Goal: Task Accomplishment & Management: Complete application form

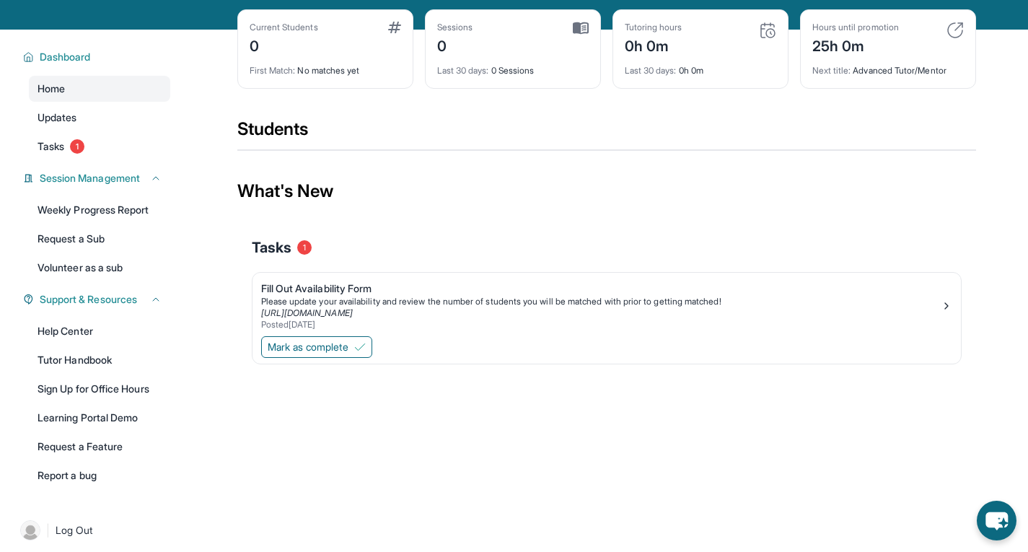
scroll to position [64, 0]
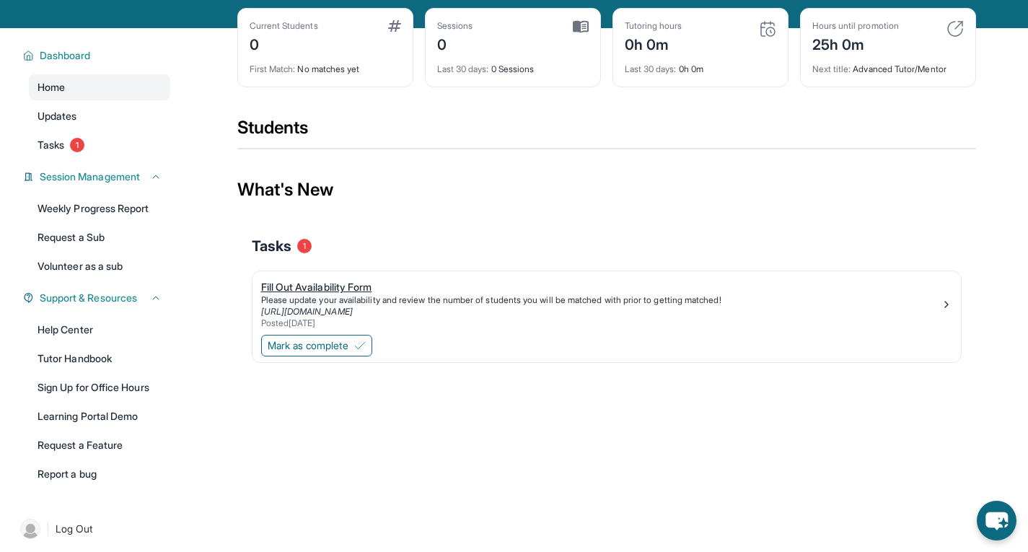
click at [601, 294] on div "Fill Out Availability Form" at bounding box center [601, 287] width 680 height 14
click at [351, 356] on button "Mark as complete" at bounding box center [316, 346] width 111 height 22
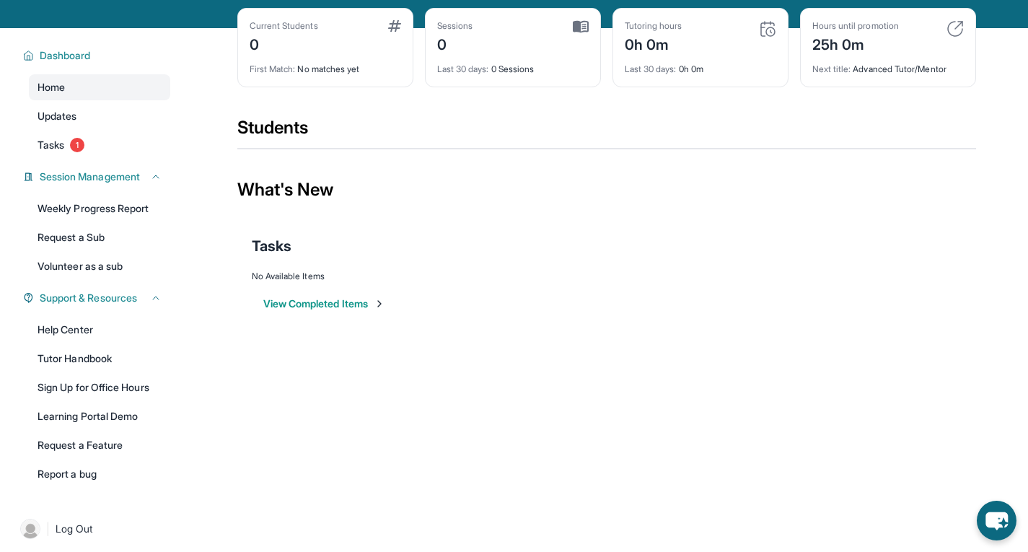
scroll to position [0, 0]
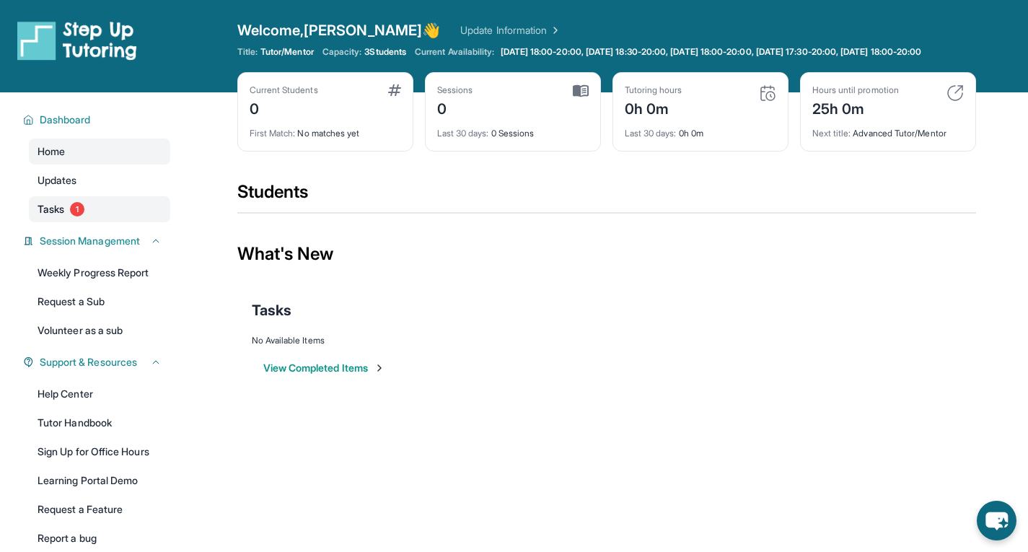
click at [109, 222] on link "Tasks 1" at bounding box center [99, 209] width 141 height 26
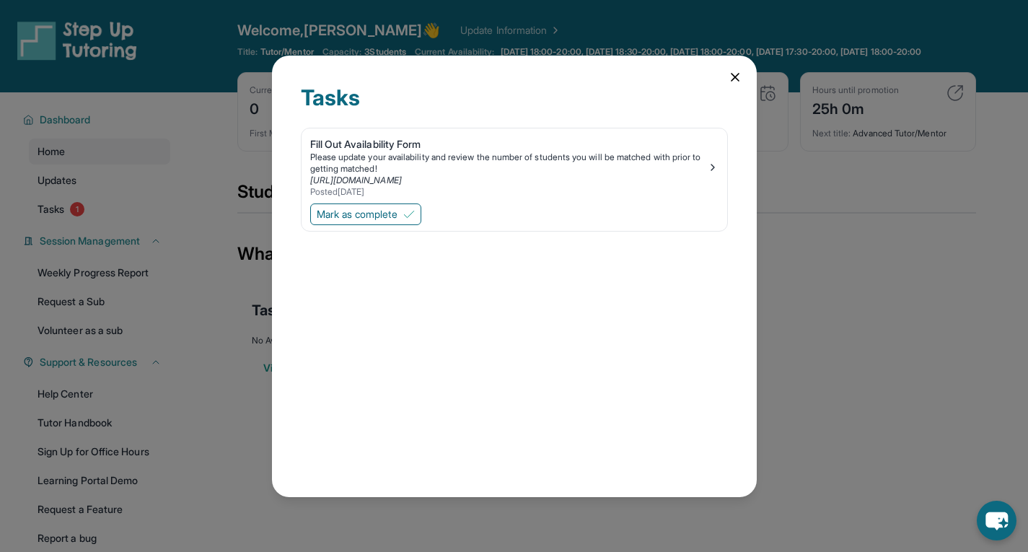
click at [558, 209] on div "Mark as complete" at bounding box center [515, 216] width 426 height 30
click at [652, 182] on div "[URL][DOMAIN_NAME]" at bounding box center [508, 181] width 397 height 12
click at [718, 80] on div "Tasks Fill Out Availability Form Please update your availability and review the…" at bounding box center [514, 277] width 485 height 442
click at [724, 82] on div "Tasks Fill Out Availability Form Please update your availability and review the…" at bounding box center [514, 277] width 485 height 442
click at [727, 82] on div "Tasks Fill Out Availability Form Please update your availability and review the…" at bounding box center [514, 277] width 485 height 442
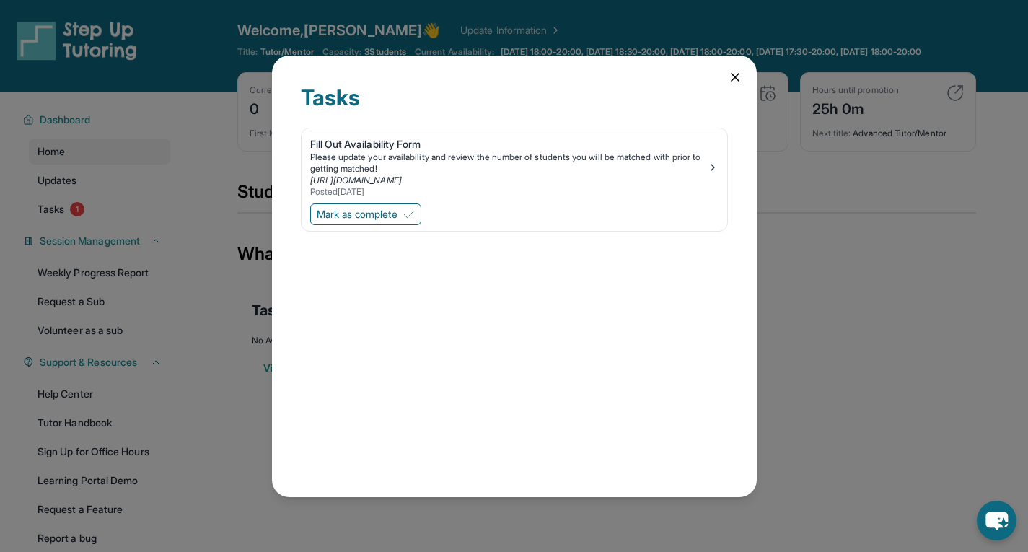
click at [727, 82] on div "Tasks Fill Out Availability Form Please update your availability and review the…" at bounding box center [514, 277] width 485 height 442
click at [736, 63] on div "Tasks Fill Out Availability Form Please update your availability and review the…" at bounding box center [514, 277] width 485 height 442
click at [727, 82] on div "Tasks Fill Out Availability Form Please update your availability and review the…" at bounding box center [514, 277] width 485 height 442
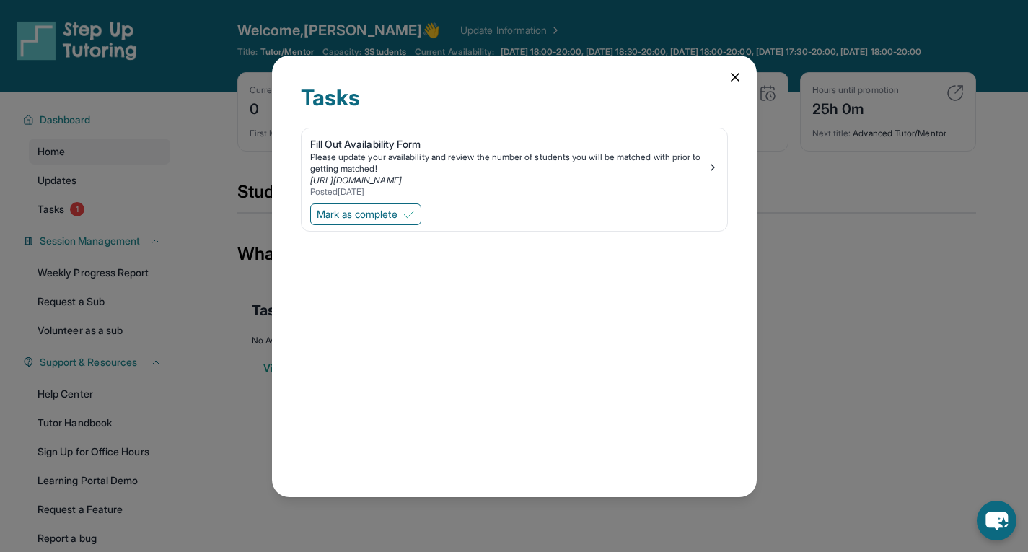
click at [735, 82] on icon at bounding box center [735, 77] width 14 height 14
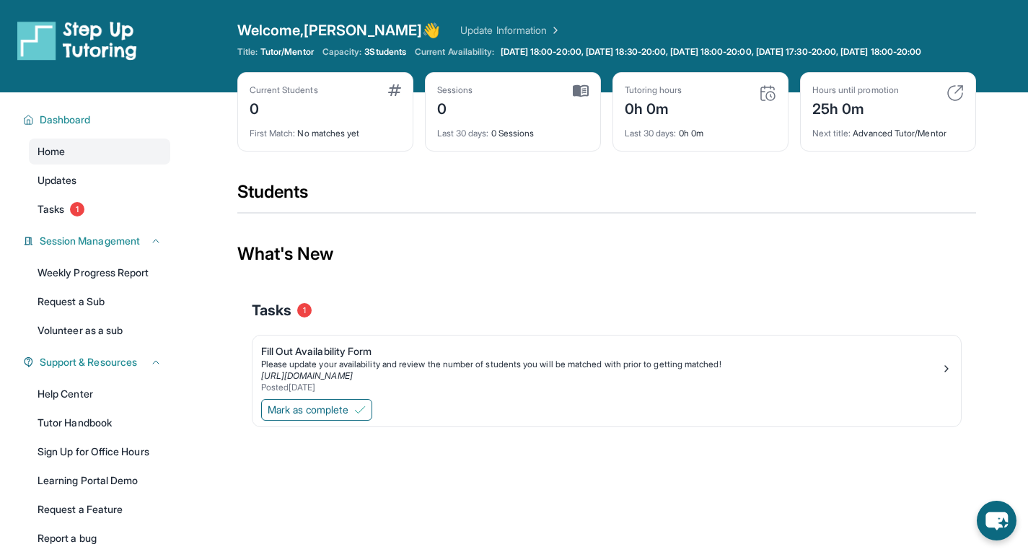
click at [103, 234] on div "Dashboard Home Updates Tasks 1 Session Management Weekly Progress Report Reques…" at bounding box center [92, 327] width 185 height 470
click at [76, 222] on link "Tasks 1" at bounding box center [99, 209] width 141 height 26
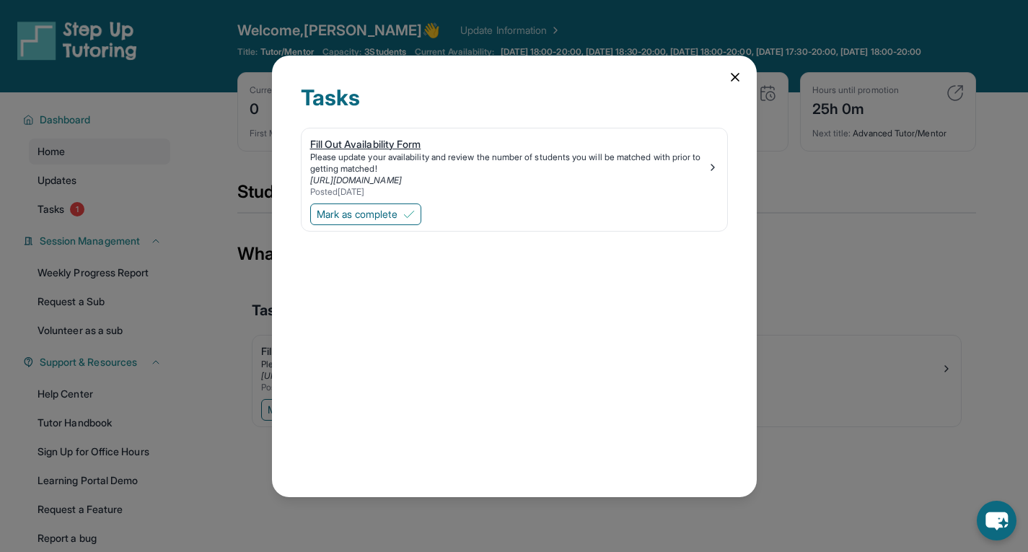
click at [673, 193] on div "Posted 10/11/2025" at bounding box center [508, 192] width 397 height 12
click at [349, 219] on span "Mark as complete" at bounding box center [357, 214] width 81 height 14
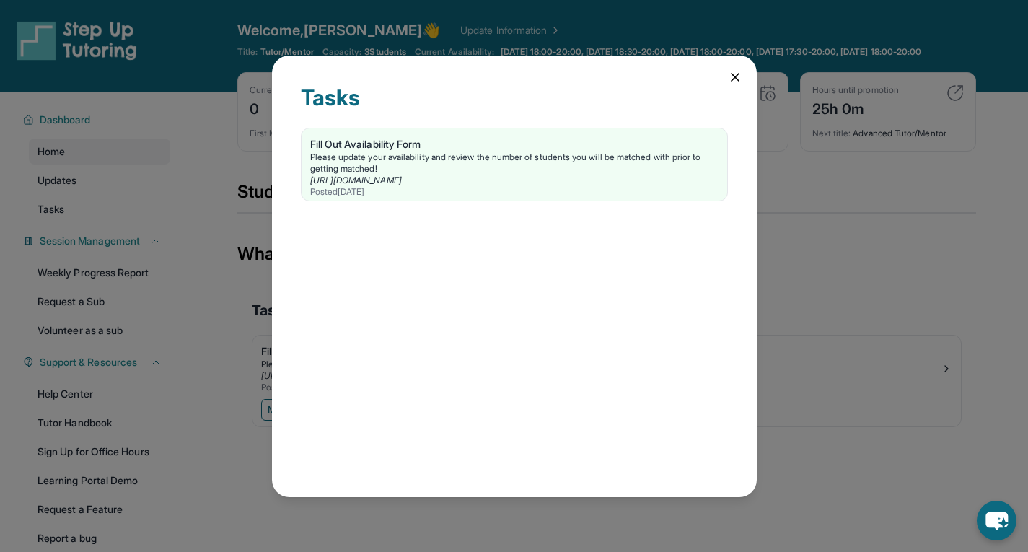
click at [737, 78] on icon at bounding box center [735, 77] width 7 height 7
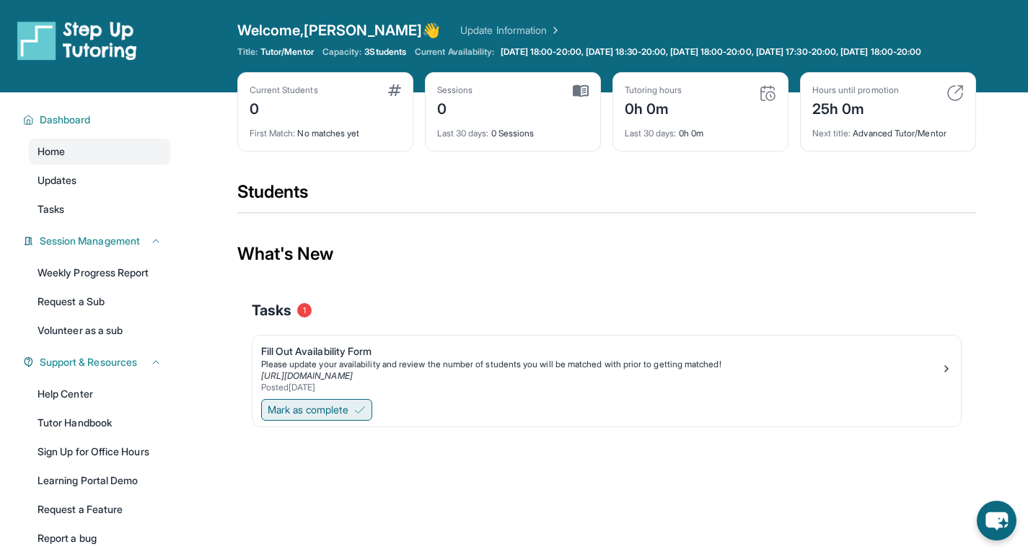
click at [313, 411] on button "Mark as complete" at bounding box center [316, 410] width 111 height 22
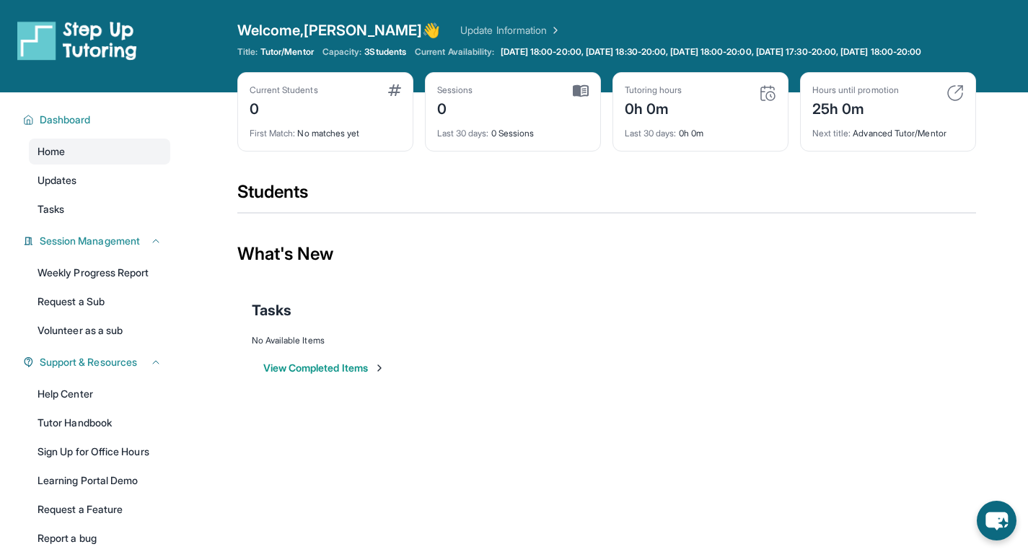
click at [305, 375] on button "View Completed Items" at bounding box center [324, 368] width 122 height 14
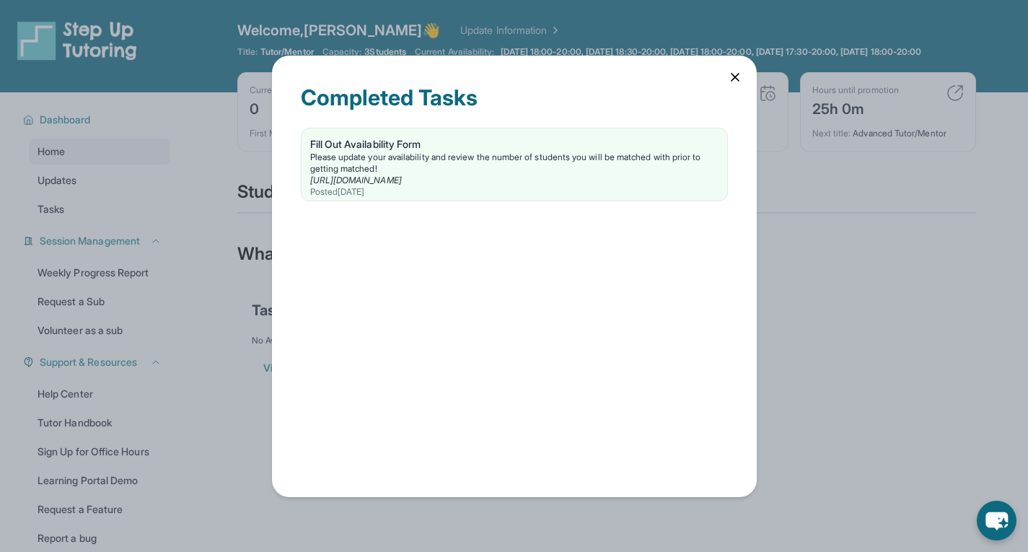
click at [724, 90] on div "Completed Tasks" at bounding box center [514, 105] width 427 height 43
click at [727, 87] on div "Completed Tasks" at bounding box center [514, 105] width 427 height 43
click at [740, 72] on icon at bounding box center [735, 77] width 14 height 14
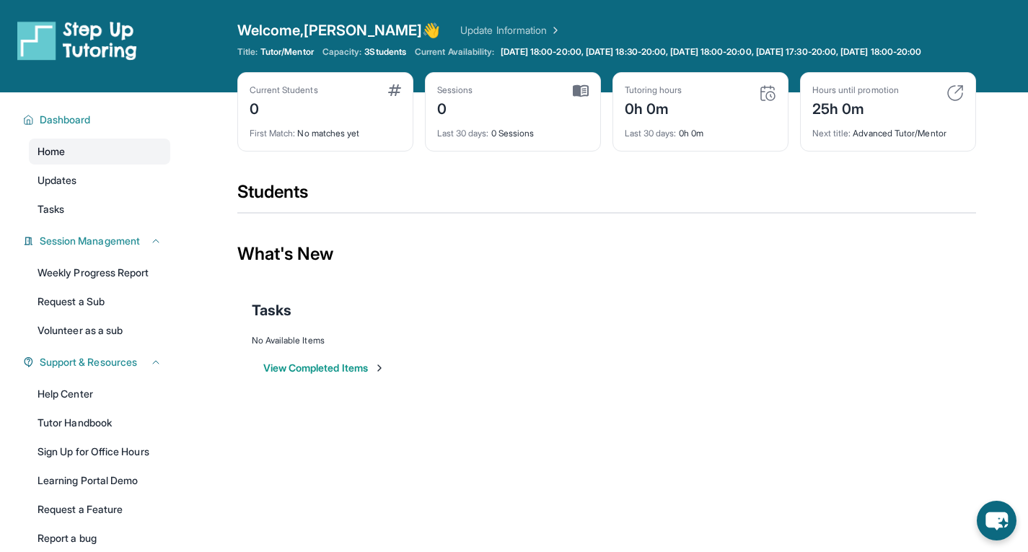
click at [102, 165] on link "Home" at bounding box center [99, 152] width 141 height 26
click at [103, 190] on link "Updates" at bounding box center [99, 180] width 141 height 26
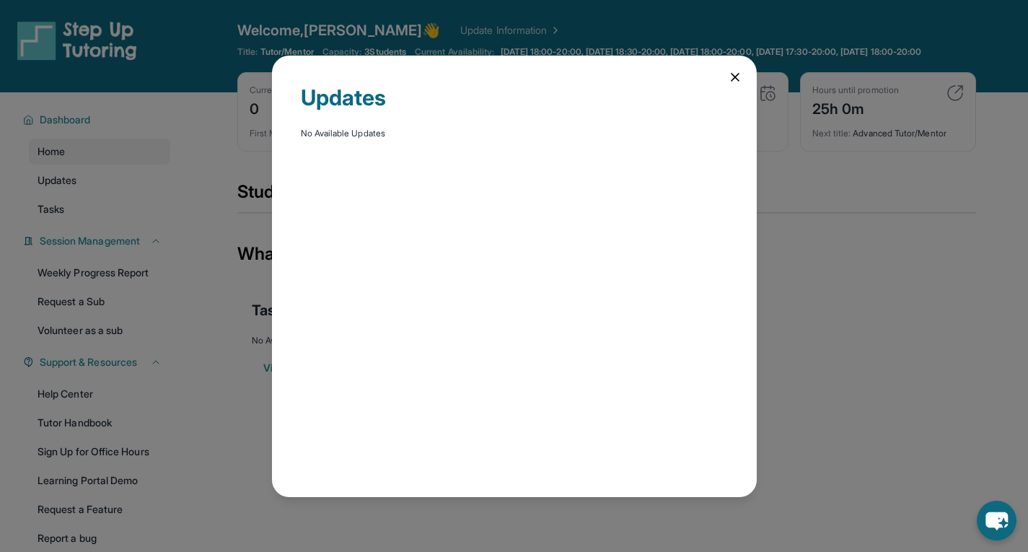
click at [728, 76] on icon at bounding box center [735, 77] width 14 height 14
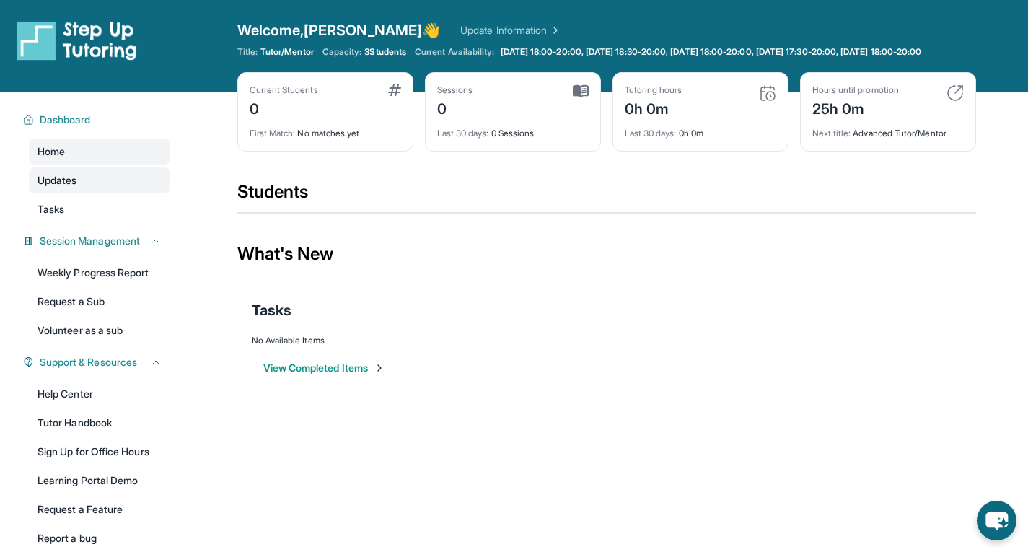
click at [109, 187] on link "Updates" at bounding box center [99, 180] width 141 height 26
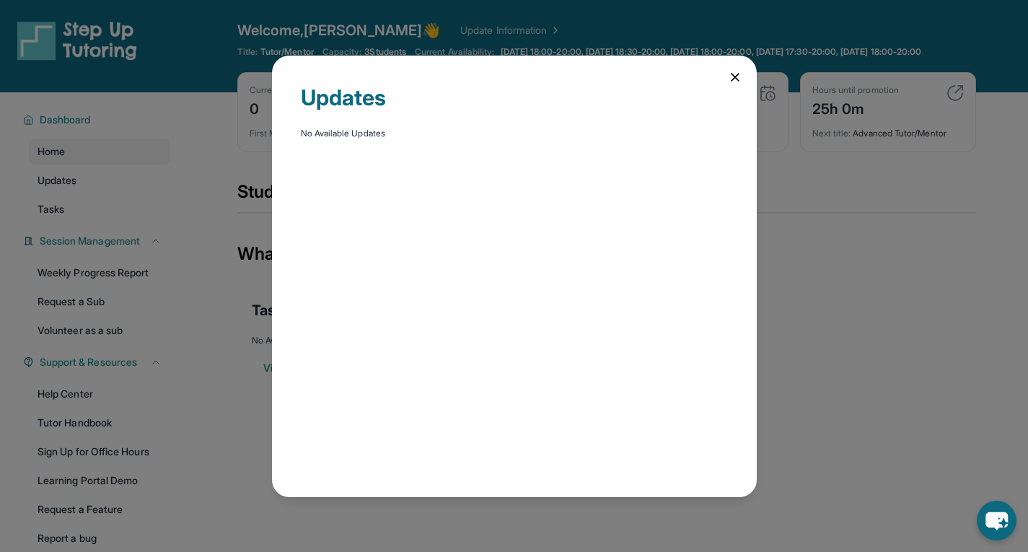
click at [213, 233] on div "Updates No Available Updates" at bounding box center [514, 276] width 1028 height 552
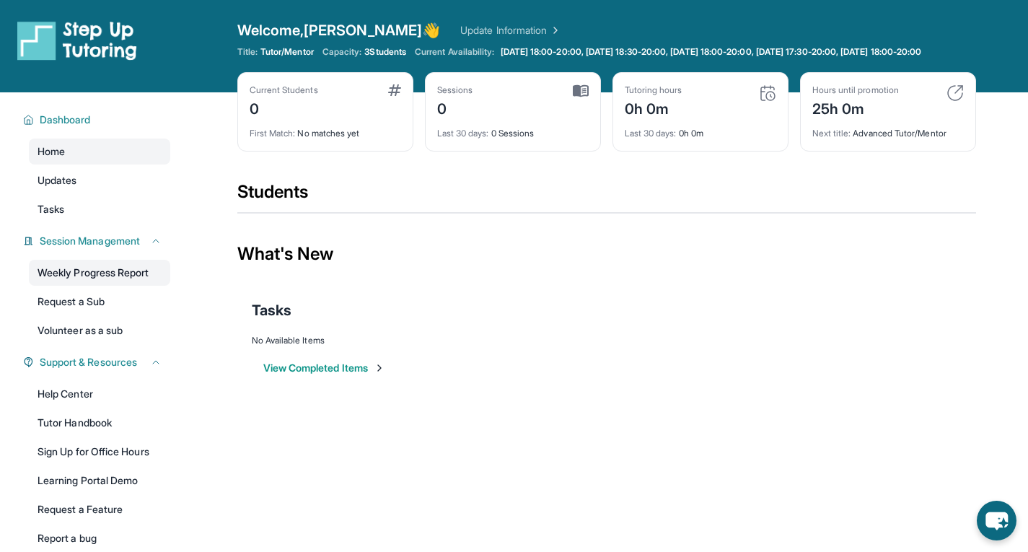
click at [116, 286] on link "Weekly Progress Report" at bounding box center [99, 273] width 141 height 26
click at [402, 50] on span "3 Students" at bounding box center [385, 52] width 42 height 12
click at [460, 31] on link "Update Information" at bounding box center [510, 30] width 101 height 14
click at [118, 436] on link "Tutor Handbook" at bounding box center [99, 423] width 141 height 26
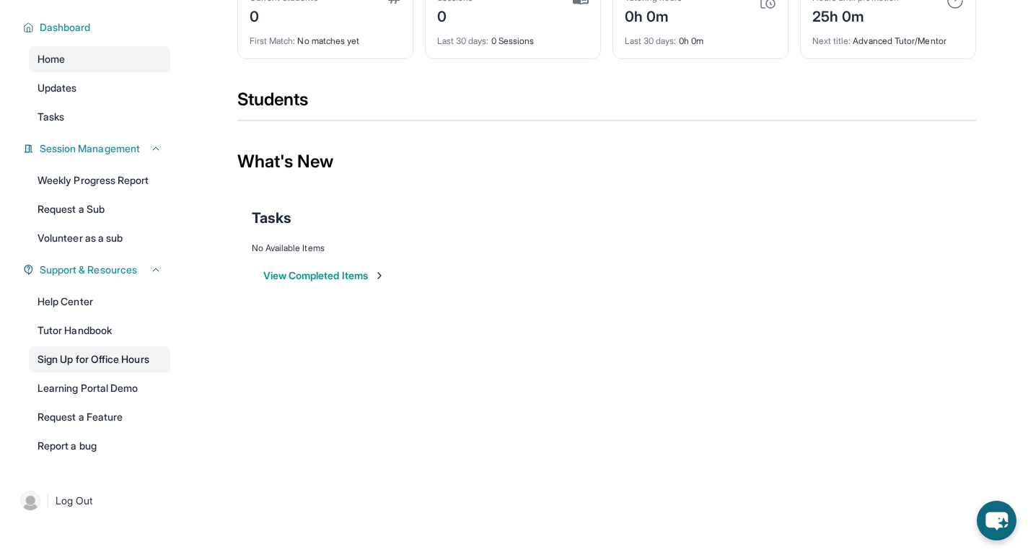
scroll to position [103, 0]
